Goal: Use online tool/utility: Utilize a website feature to perform a specific function

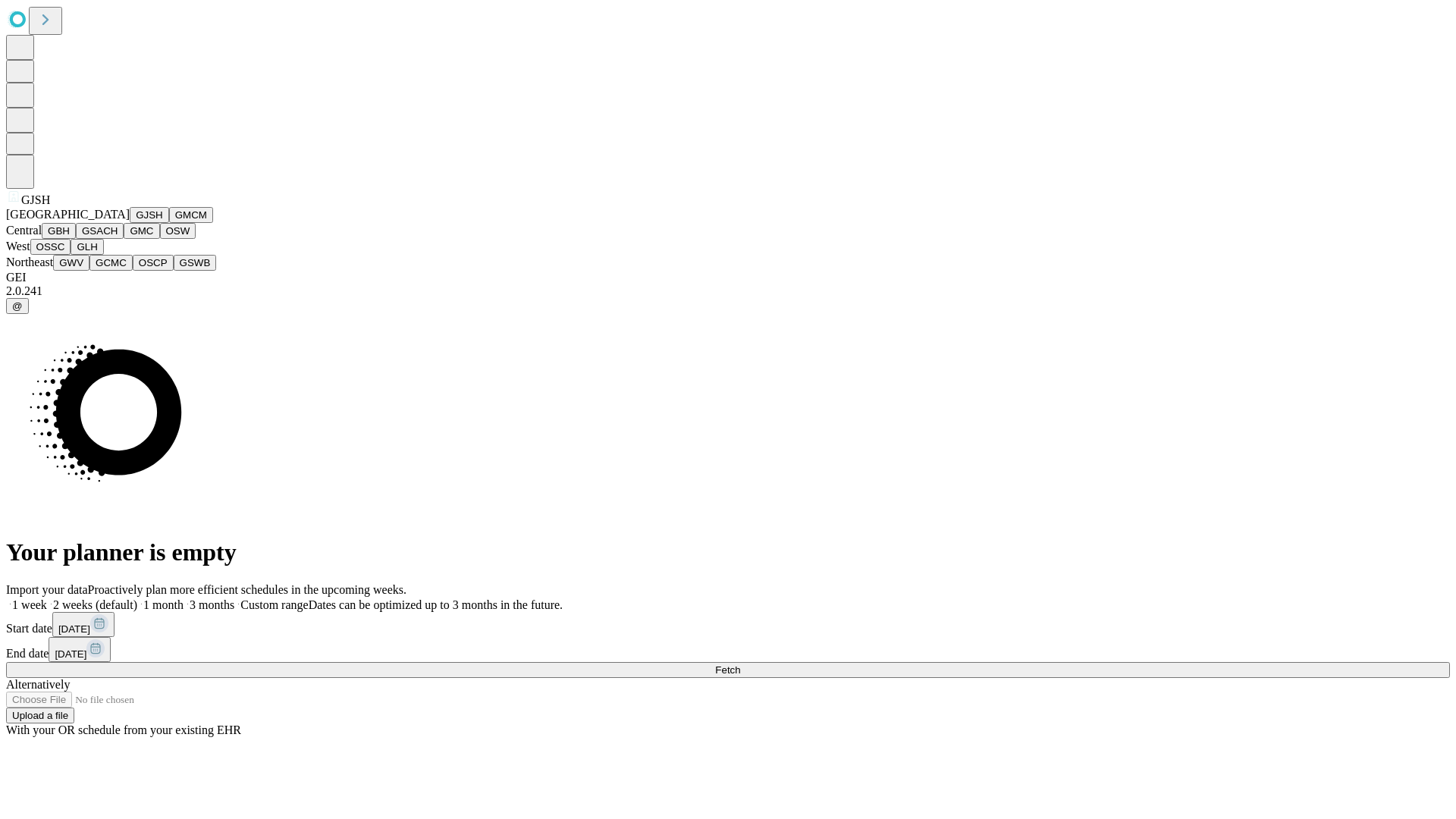
click at [130, 223] on button "GJSH" at bounding box center [149, 215] width 39 height 16
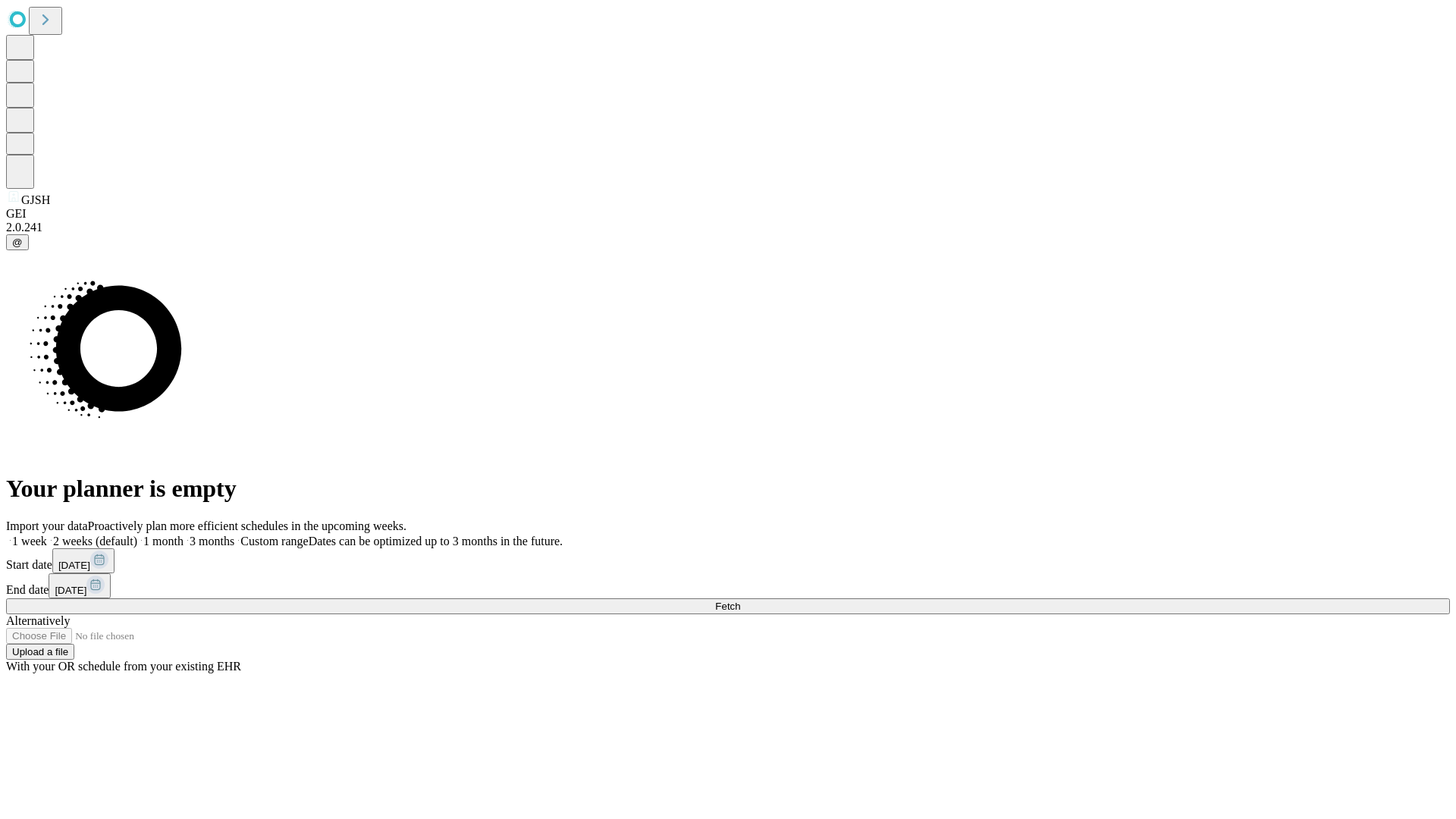
click at [47, 535] on label "1 week" at bounding box center [26, 541] width 41 height 12
click at [740, 601] on span "Fetch" at bounding box center [728, 607] width 25 height 12
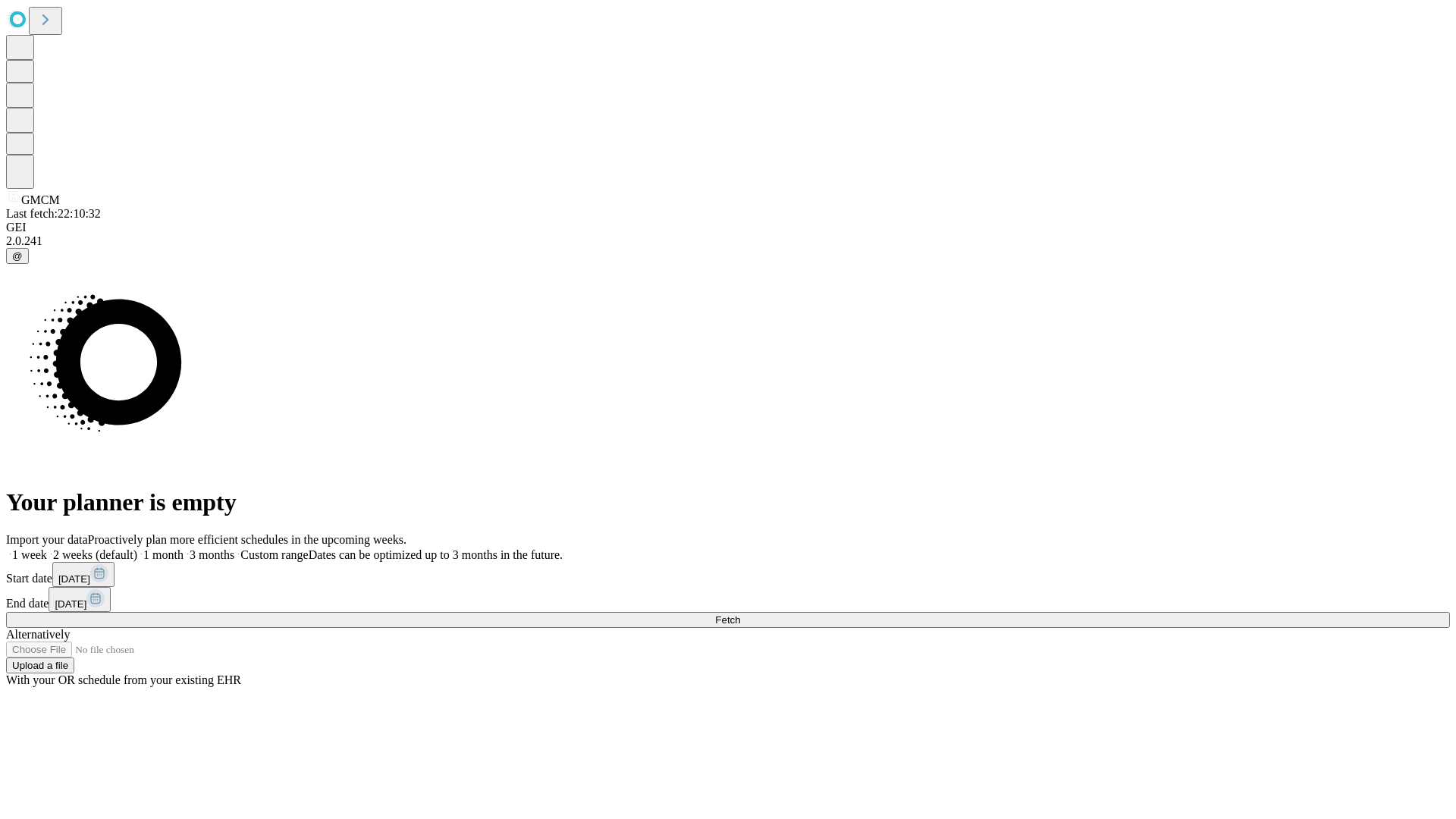
click at [47, 548] on label "1 week" at bounding box center [26, 554] width 41 height 12
click at [740, 615] on span "Fetch" at bounding box center [728, 621] width 25 height 12
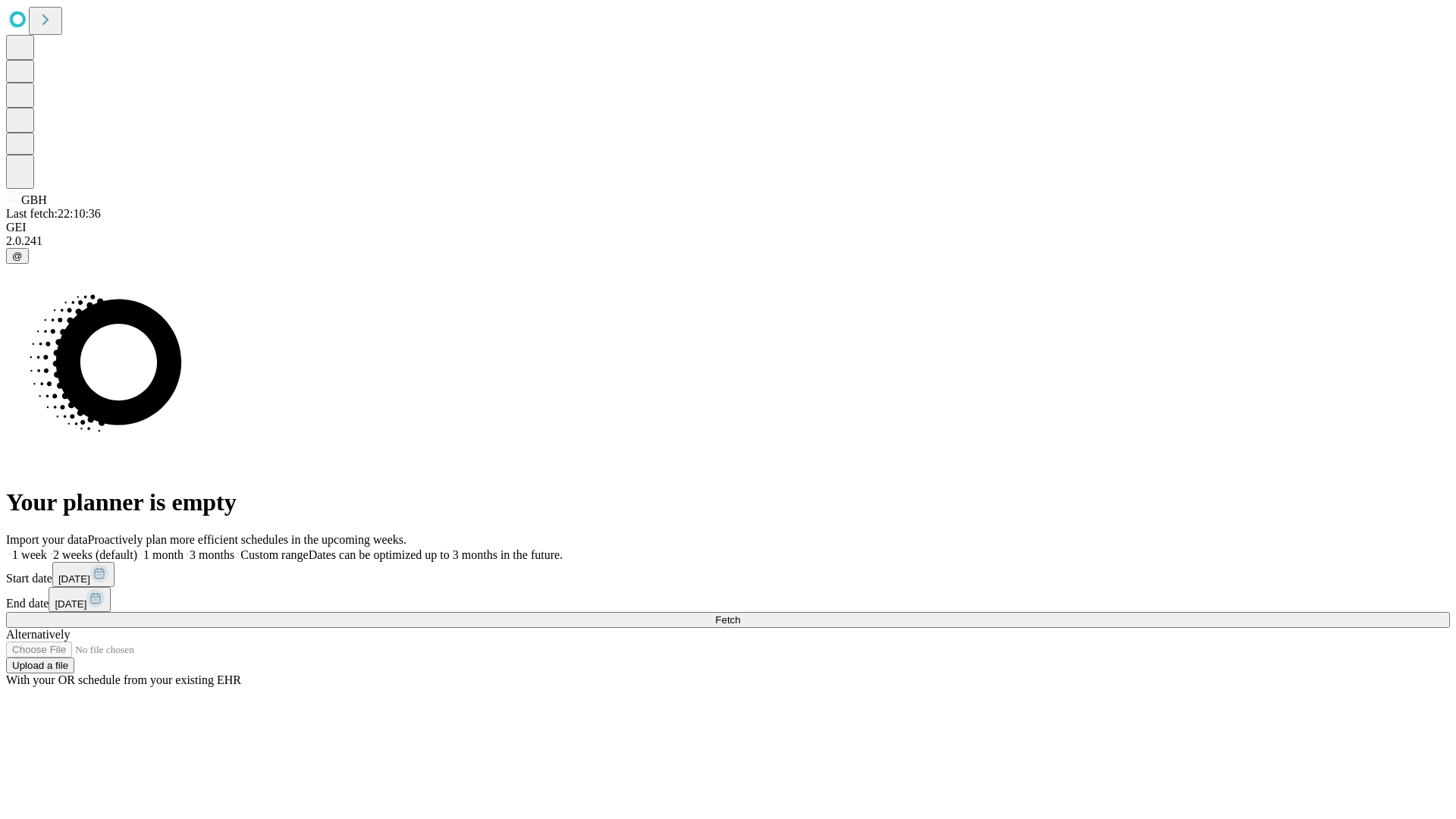
click at [47, 548] on label "1 week" at bounding box center [26, 554] width 41 height 12
click at [740, 615] on span "Fetch" at bounding box center [728, 621] width 25 height 12
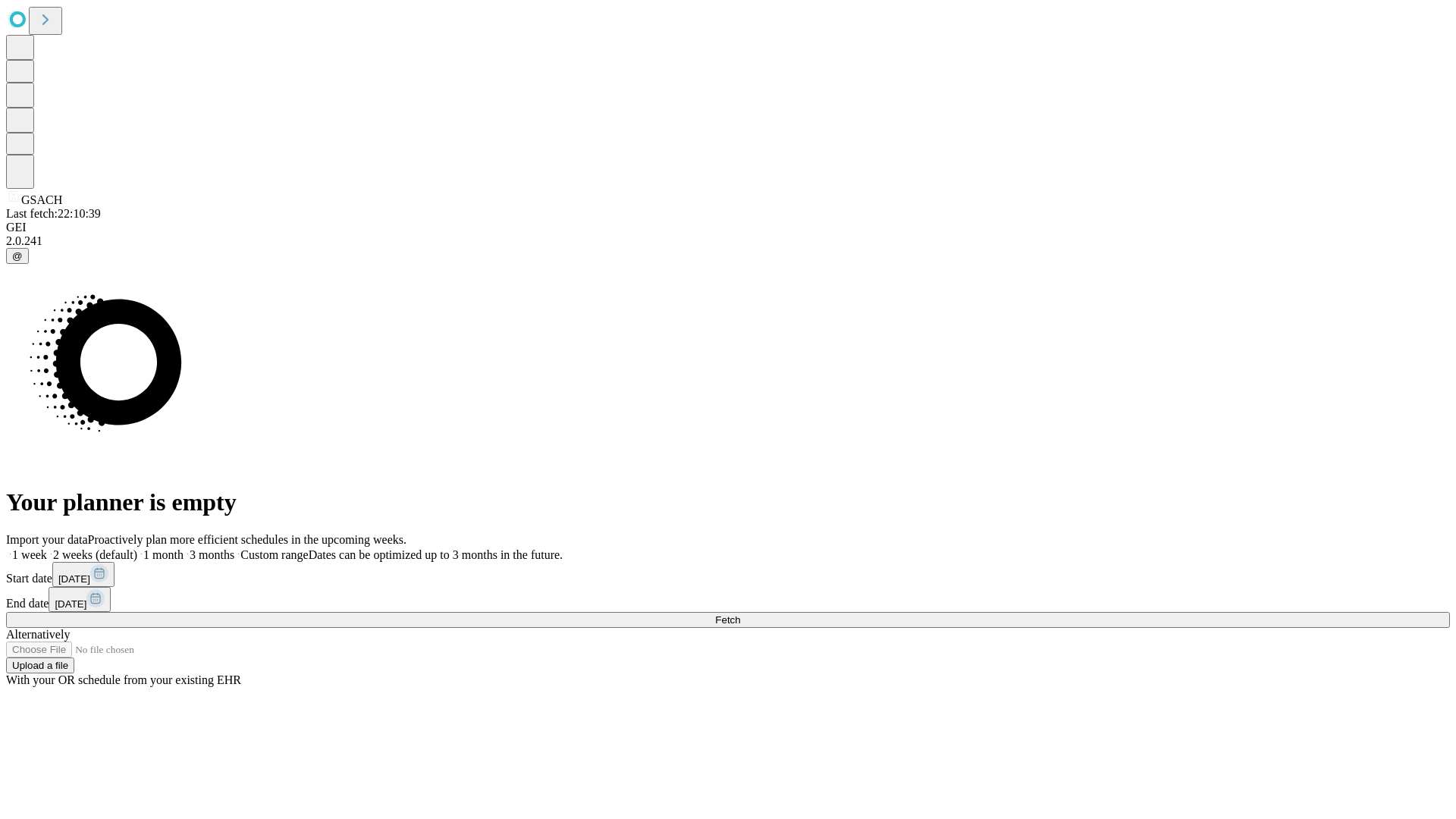
click at [47, 548] on label "1 week" at bounding box center [26, 554] width 41 height 12
click at [740, 615] on span "Fetch" at bounding box center [728, 621] width 25 height 12
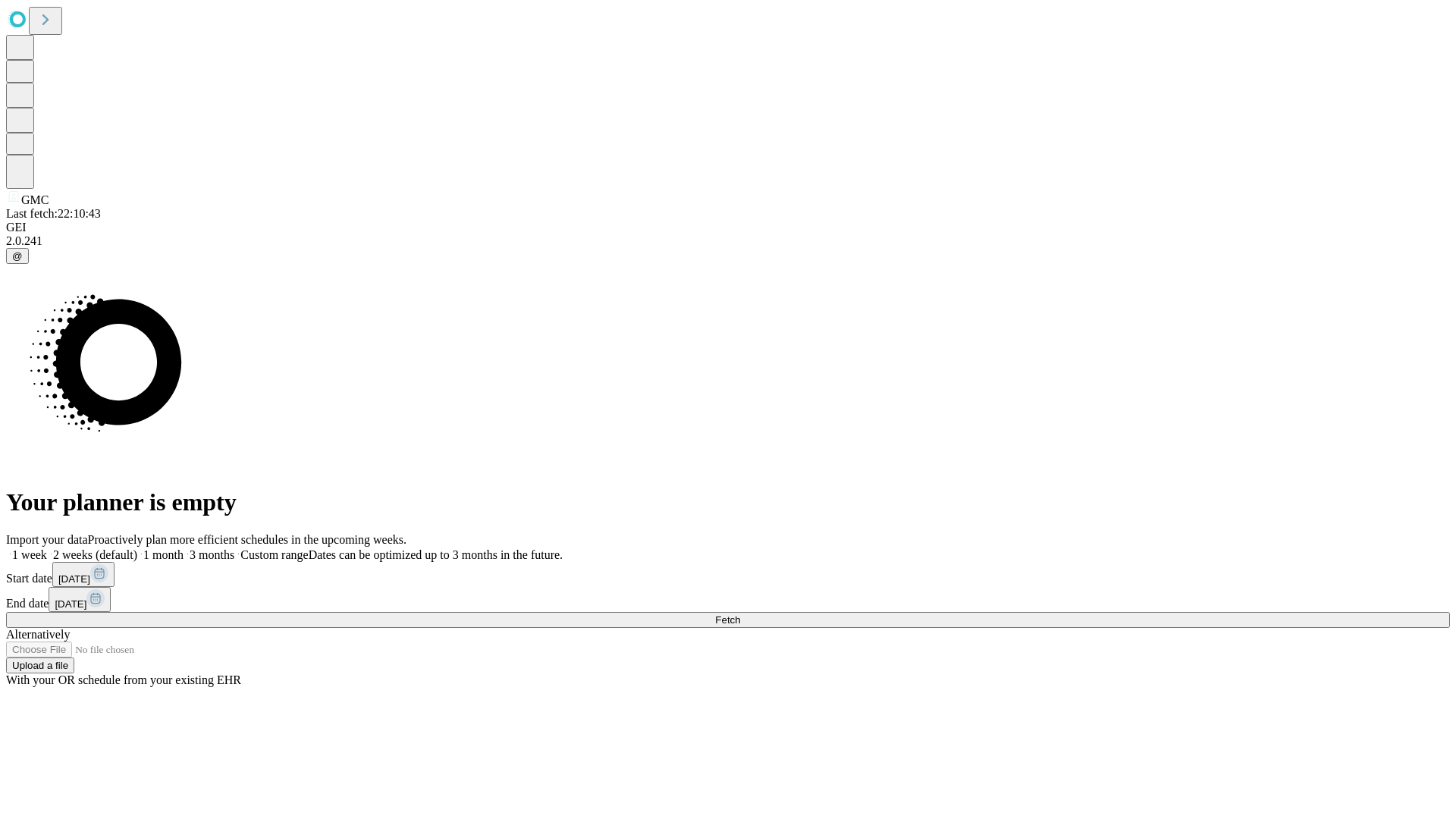
click at [47, 548] on label "1 week" at bounding box center [26, 554] width 41 height 12
click at [740, 615] on span "Fetch" at bounding box center [728, 621] width 25 height 12
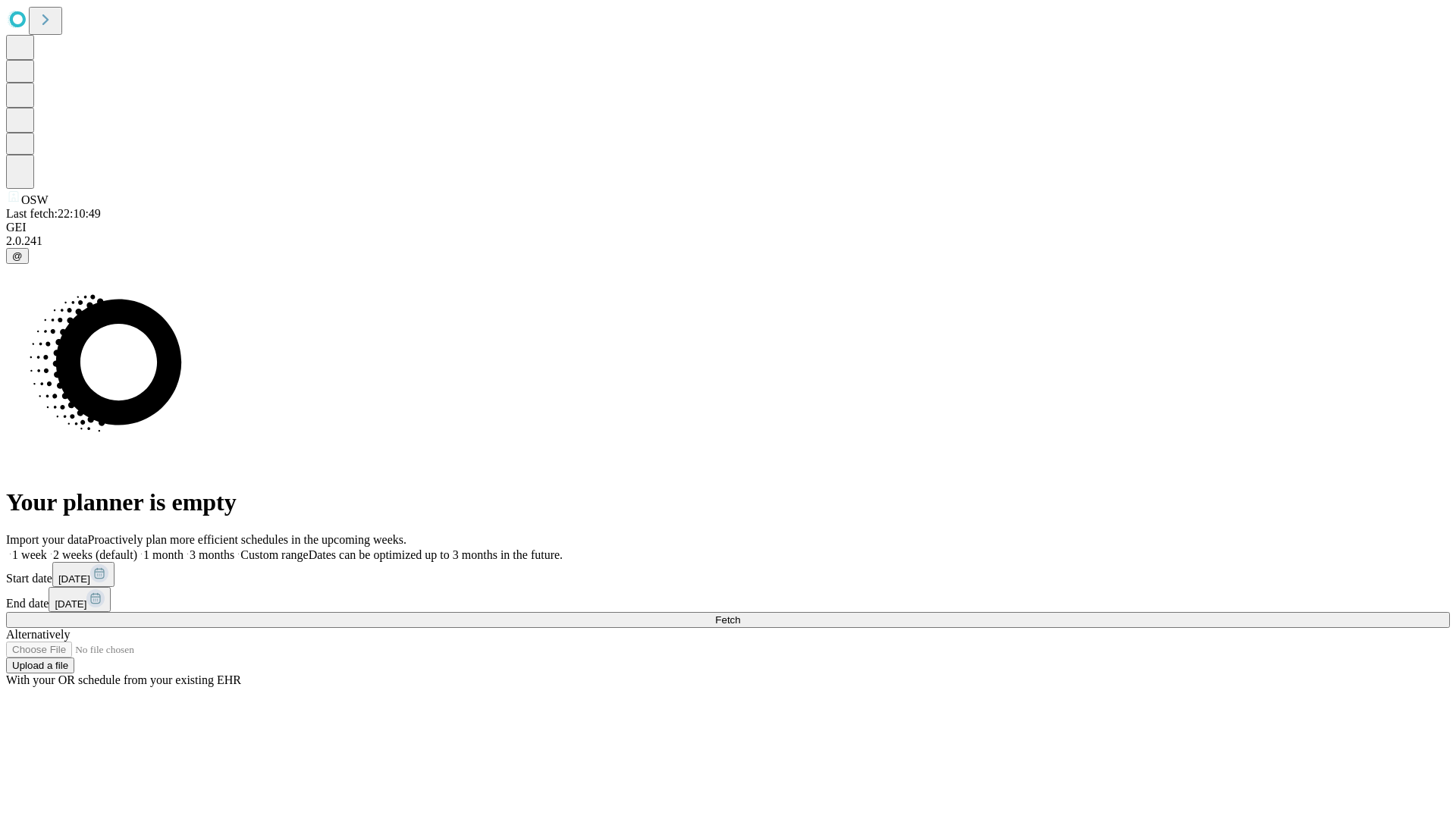
click at [47, 548] on label "1 week" at bounding box center [26, 554] width 41 height 12
click at [740, 615] on span "Fetch" at bounding box center [728, 621] width 25 height 12
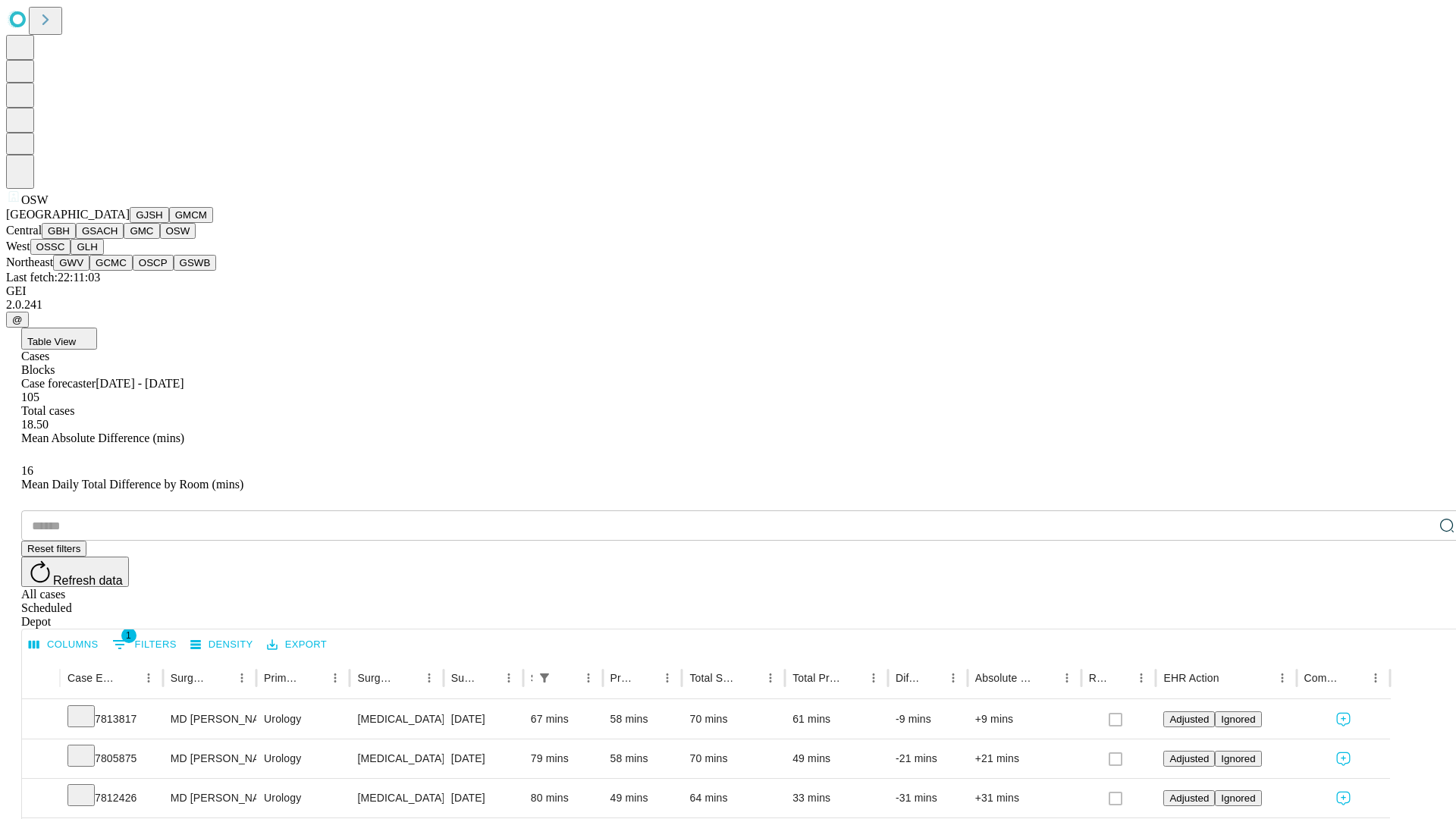
click at [72, 255] on button "OSSC" at bounding box center [50, 247] width 41 height 16
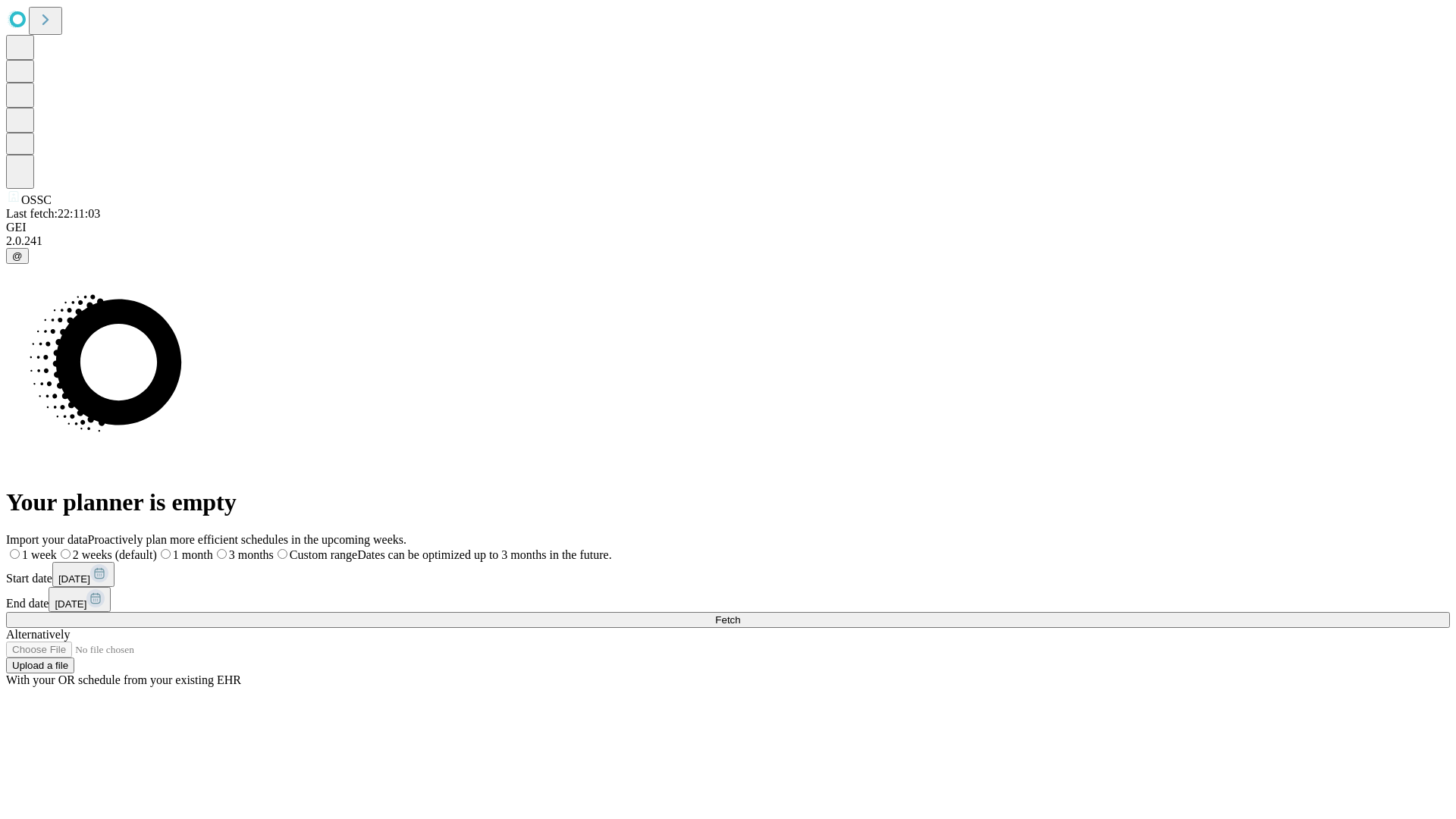
click at [57, 548] on label "1 week" at bounding box center [31, 554] width 51 height 12
click at [740, 615] on span "Fetch" at bounding box center [728, 621] width 25 height 12
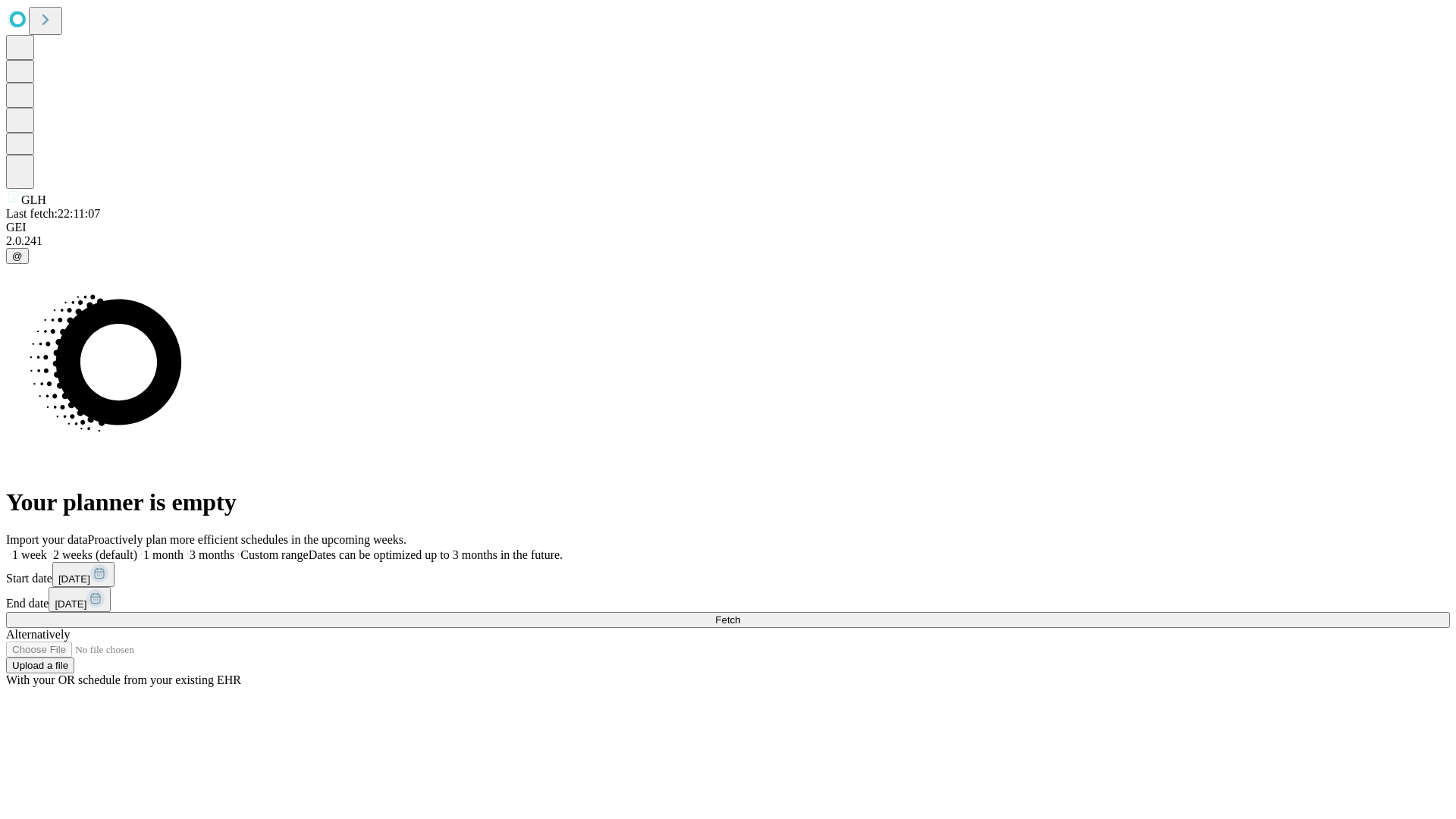
click at [47, 548] on label "1 week" at bounding box center [26, 554] width 41 height 12
click at [740, 615] on span "Fetch" at bounding box center [728, 621] width 25 height 12
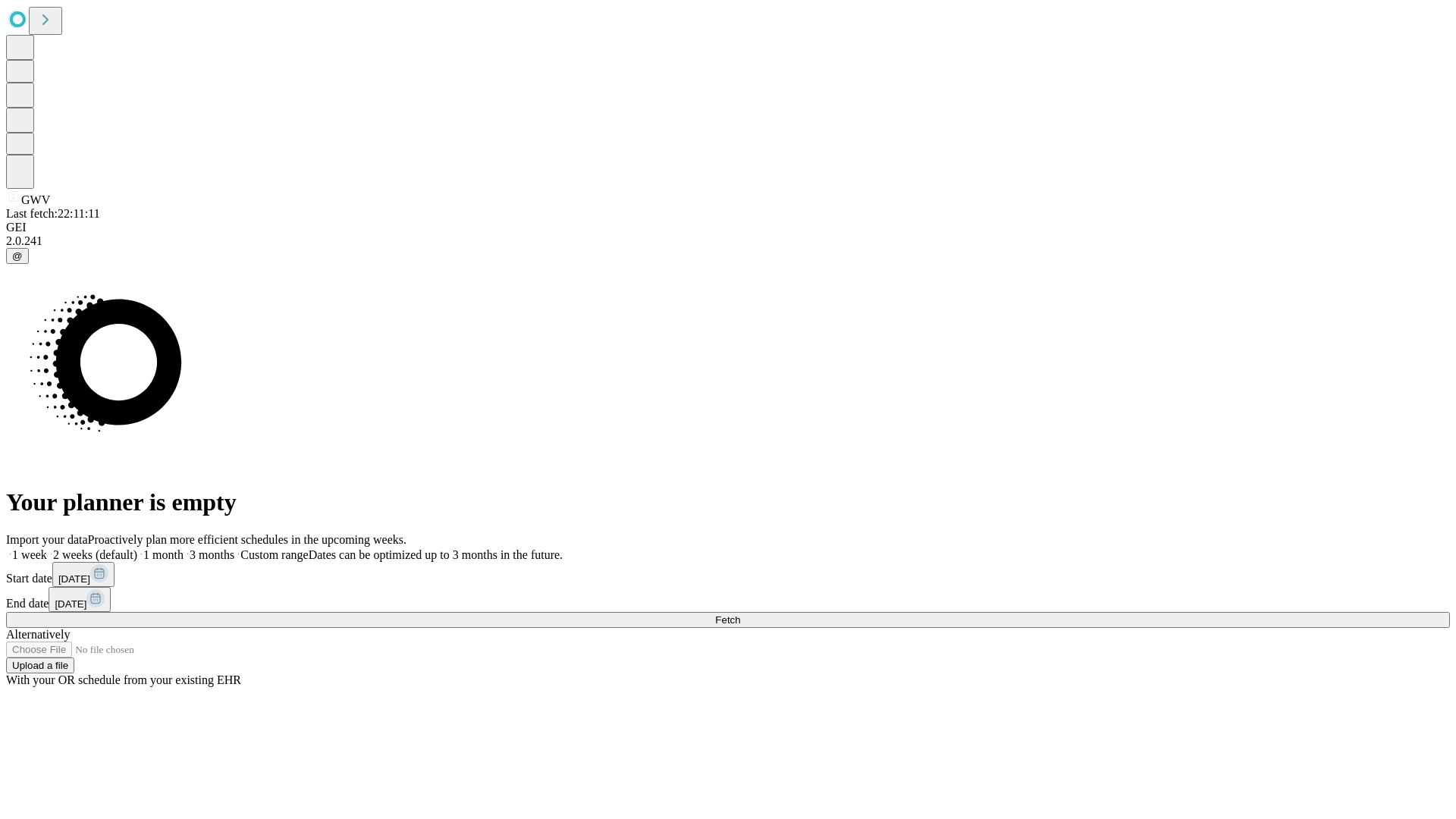
click at [47, 548] on label "1 week" at bounding box center [26, 554] width 41 height 12
click at [740, 615] on span "Fetch" at bounding box center [728, 621] width 25 height 12
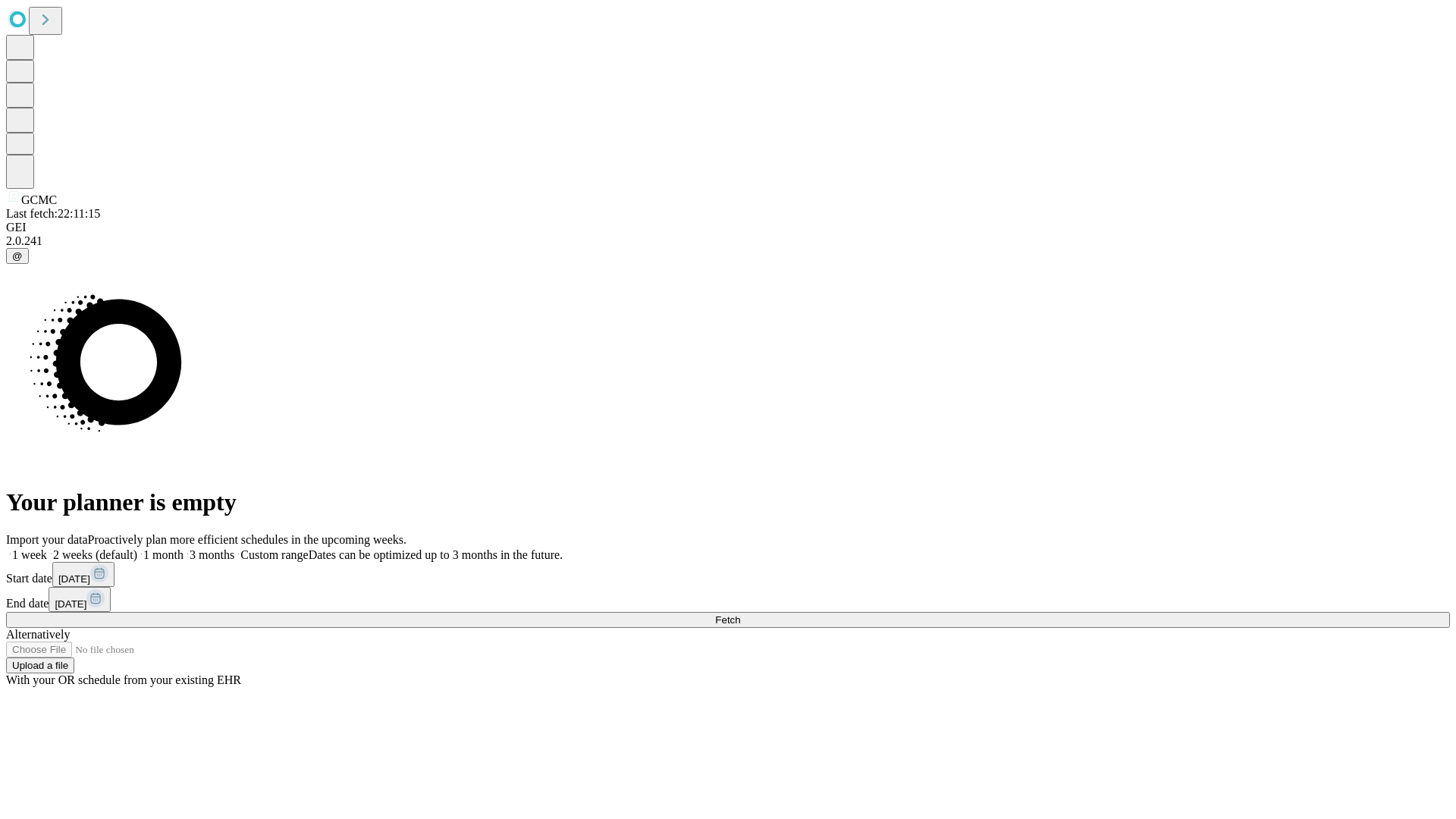
click at [47, 548] on label "1 week" at bounding box center [26, 554] width 41 height 12
click at [740, 615] on span "Fetch" at bounding box center [728, 621] width 25 height 12
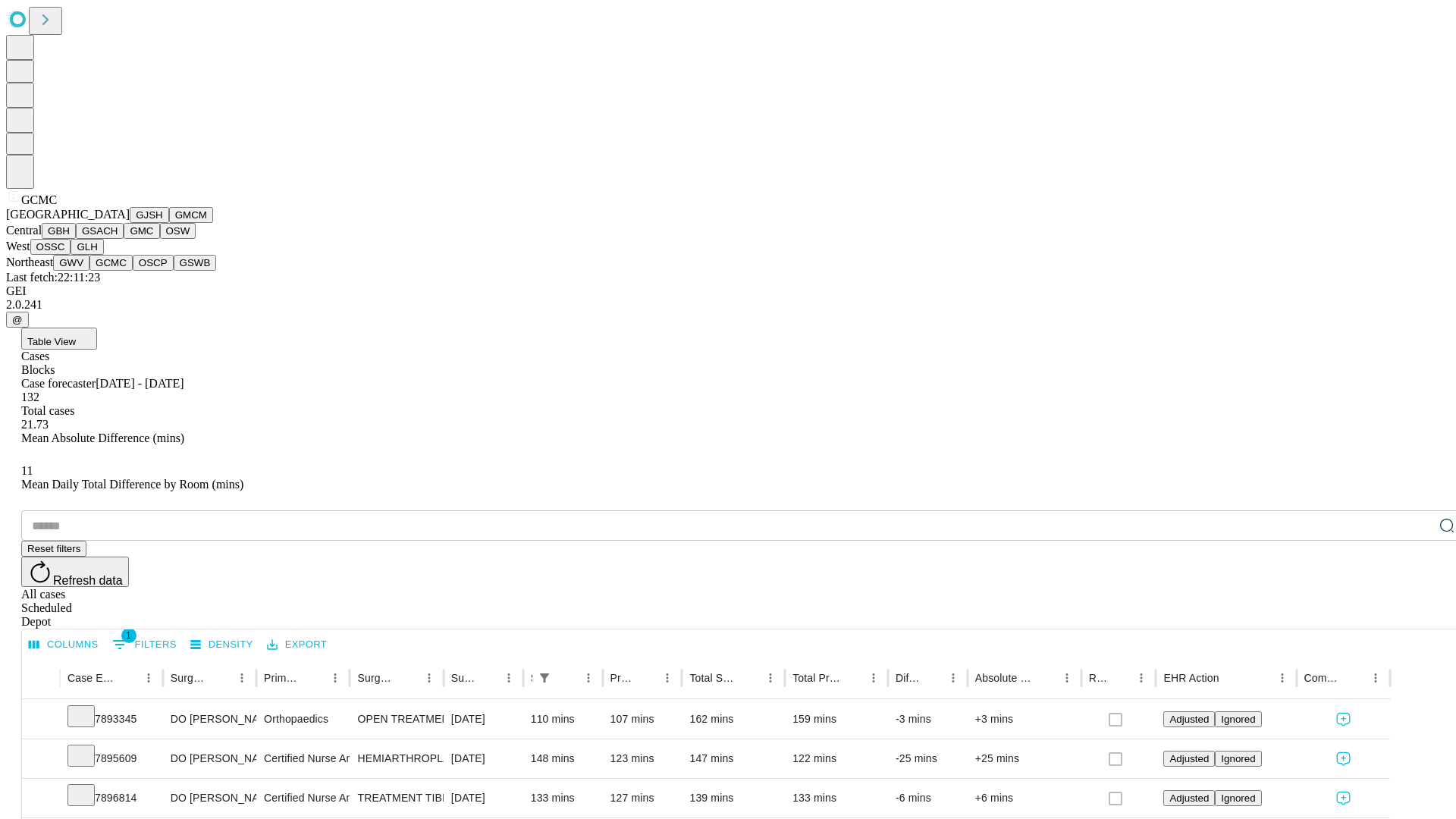
click at [132, 271] on button "OSCP" at bounding box center [152, 262] width 41 height 16
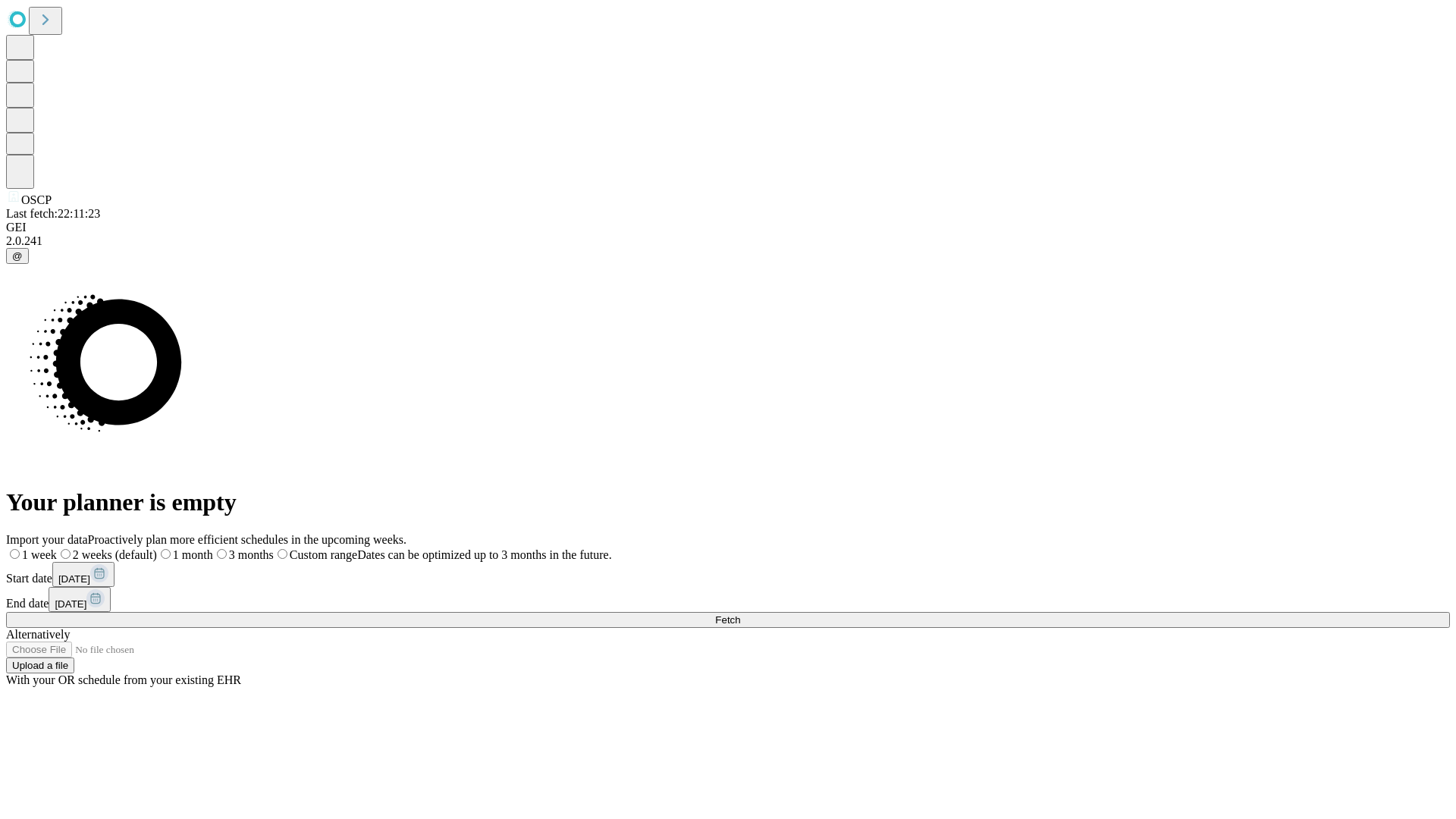
click at [57, 548] on label "1 week" at bounding box center [31, 554] width 51 height 12
click at [740, 615] on span "Fetch" at bounding box center [728, 621] width 25 height 12
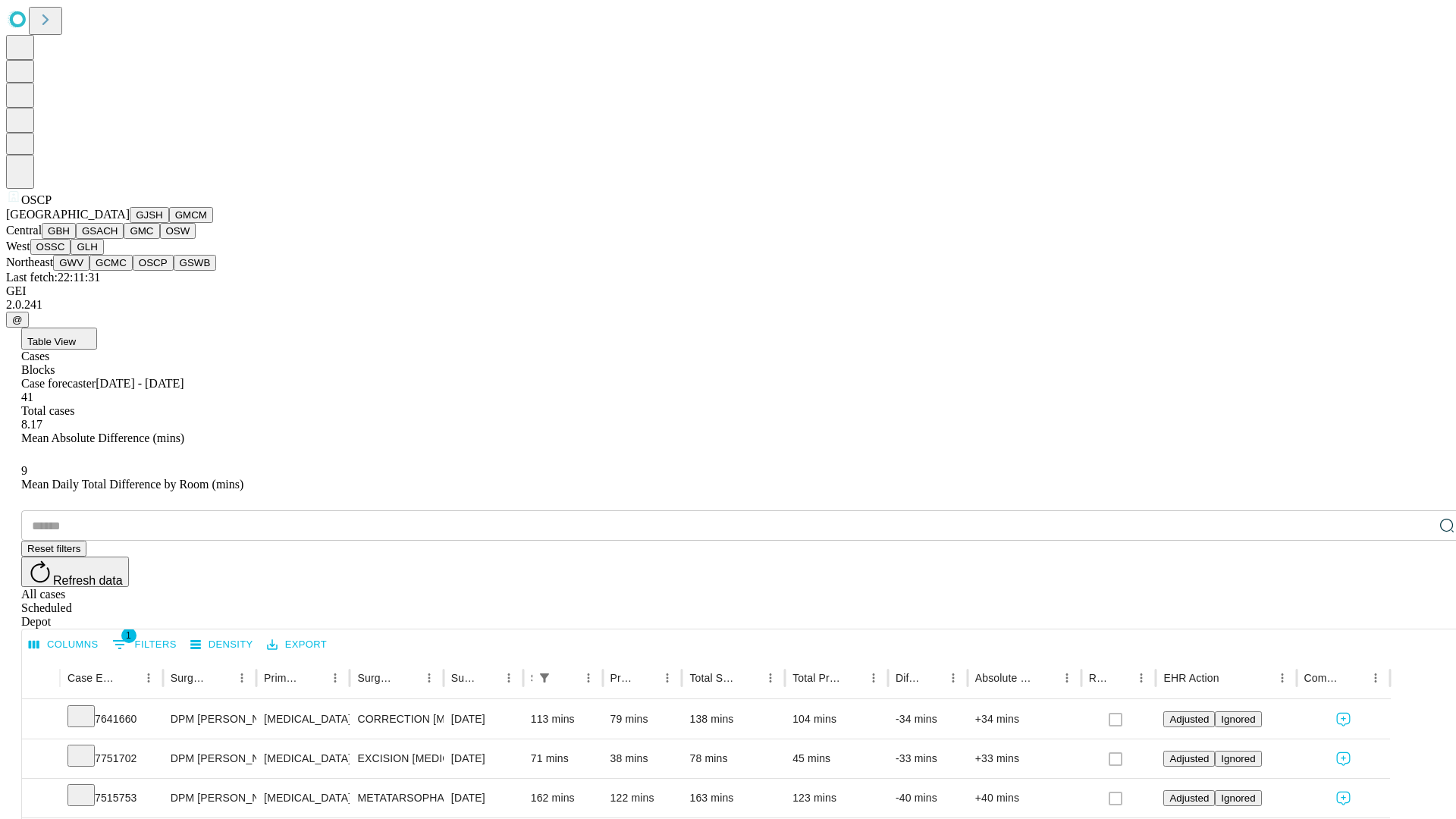
click at [174, 271] on button "GSWB" at bounding box center [196, 262] width 43 height 16
